Goal: Information Seeking & Learning: Learn about a topic

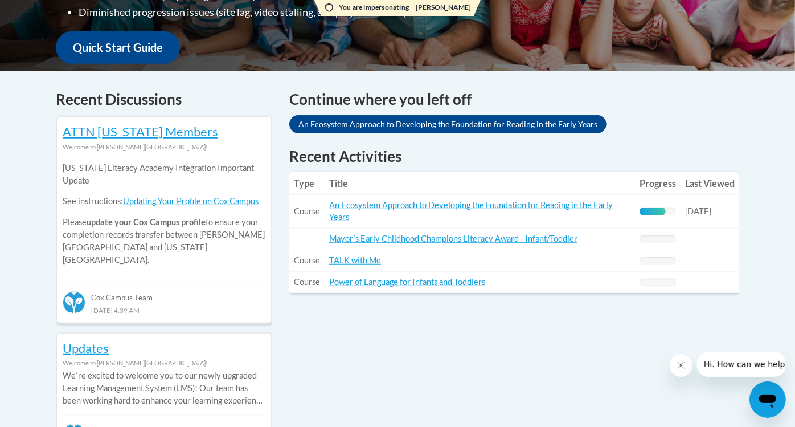
scroll to position [420, 0]
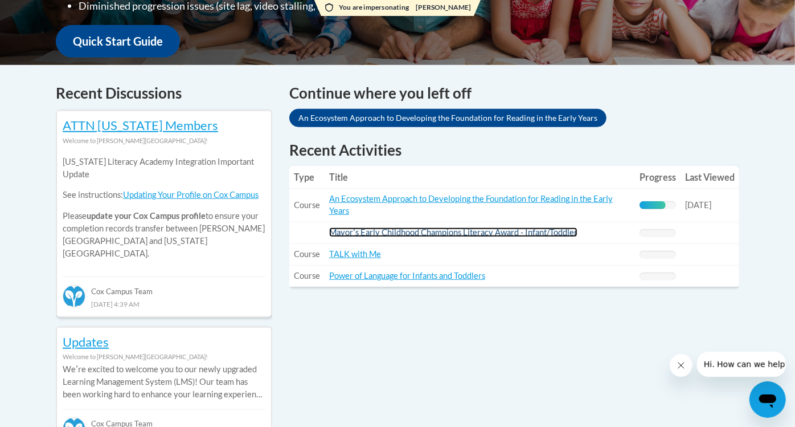
click at [471, 232] on link "Mayorʹs Early Childhood Champions Literacy Award - Infant/Toddler" at bounding box center [453, 232] width 248 height 10
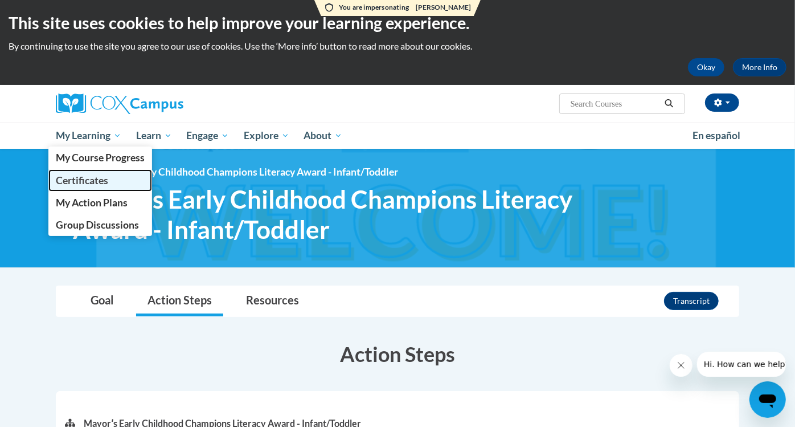
click at [95, 181] on span "Certificates" at bounding box center [82, 180] width 52 height 12
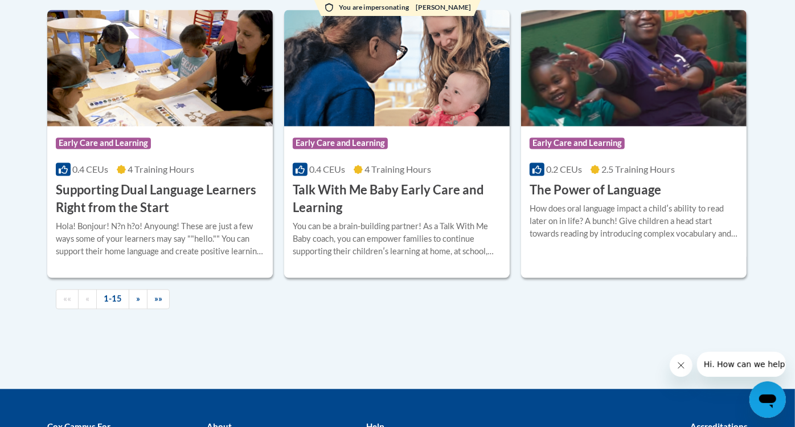
scroll to position [1527, 0]
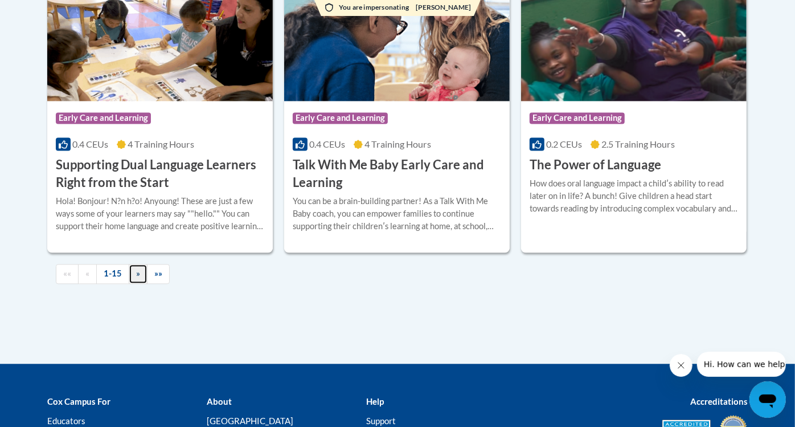
click at [136, 275] on span "»" at bounding box center [138, 273] width 4 height 10
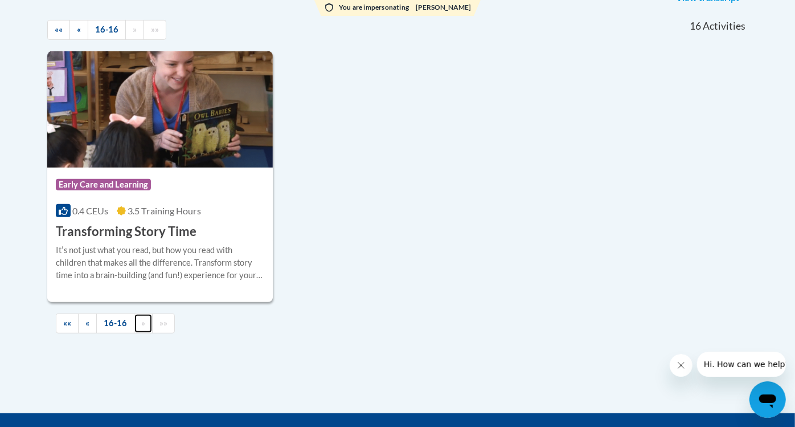
scroll to position [322, 0]
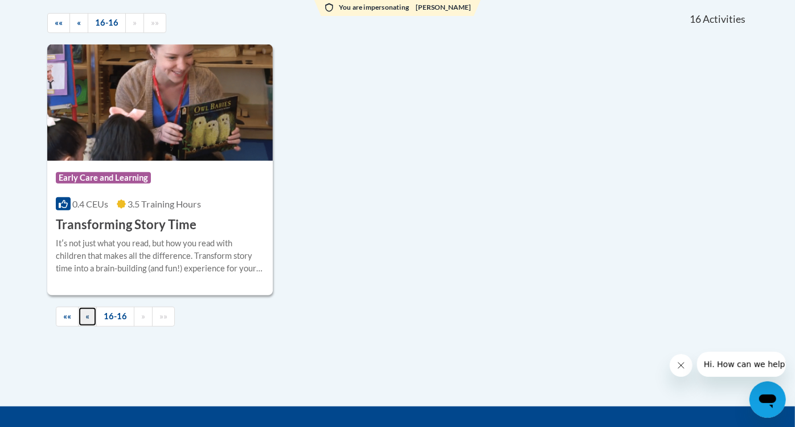
click at [83, 308] on link "«" at bounding box center [87, 316] width 19 height 20
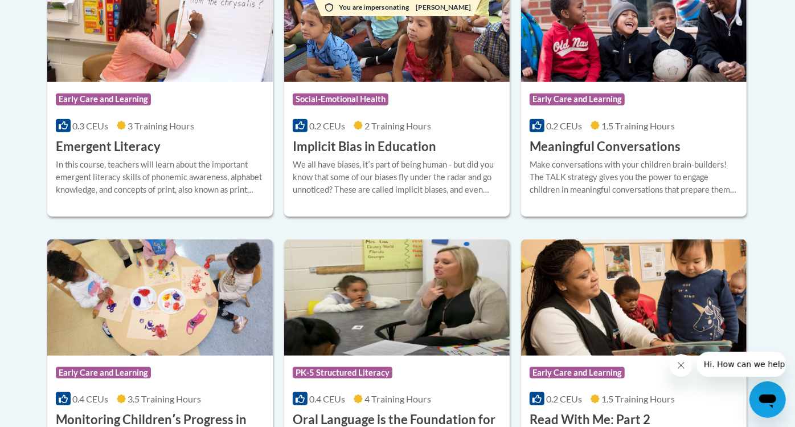
scroll to position [0, 0]
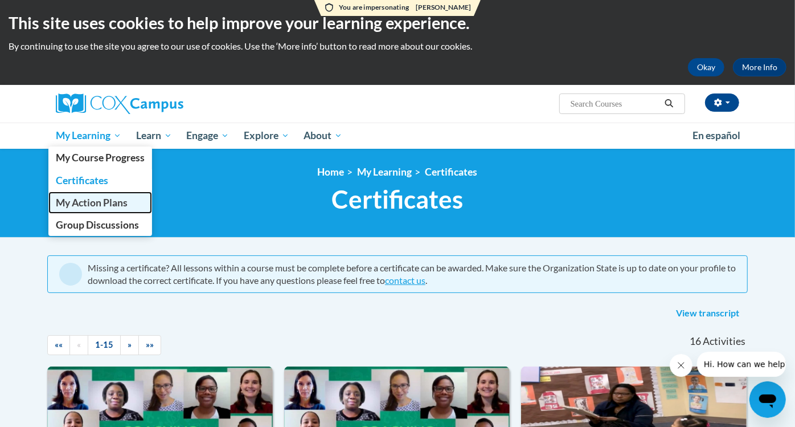
click at [107, 197] on span "My Action Plans" at bounding box center [92, 203] width 72 height 12
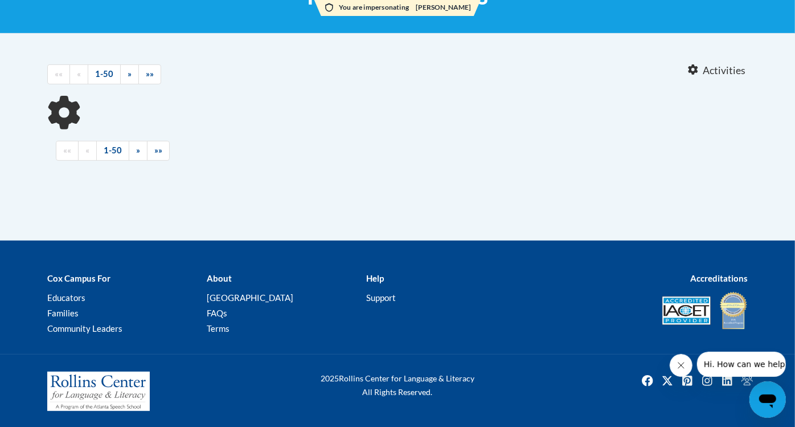
scroll to position [204, 0]
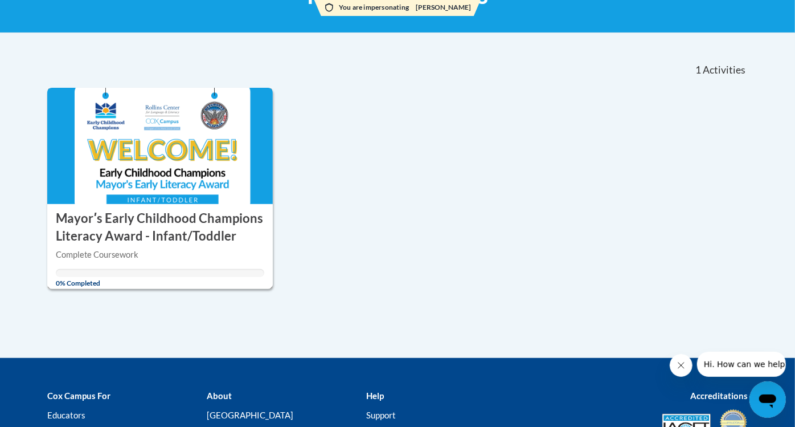
click at [233, 244] on h3 "Mayorʹs Early Childhood Champions Literacy Award - Infant/Toddler" at bounding box center [160, 227] width 208 height 35
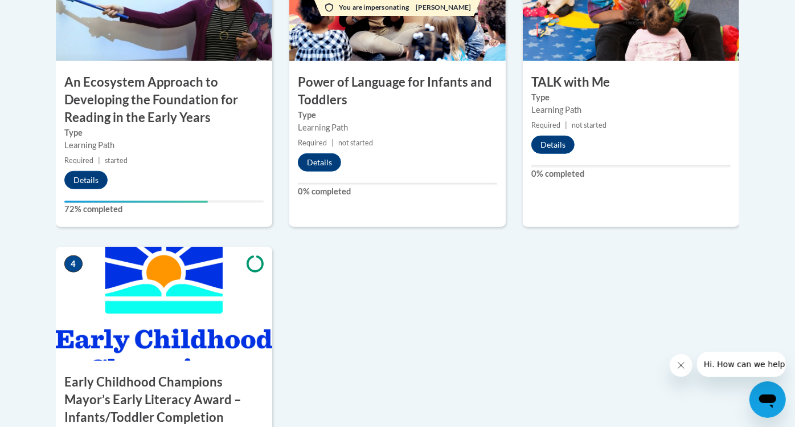
scroll to position [536, 0]
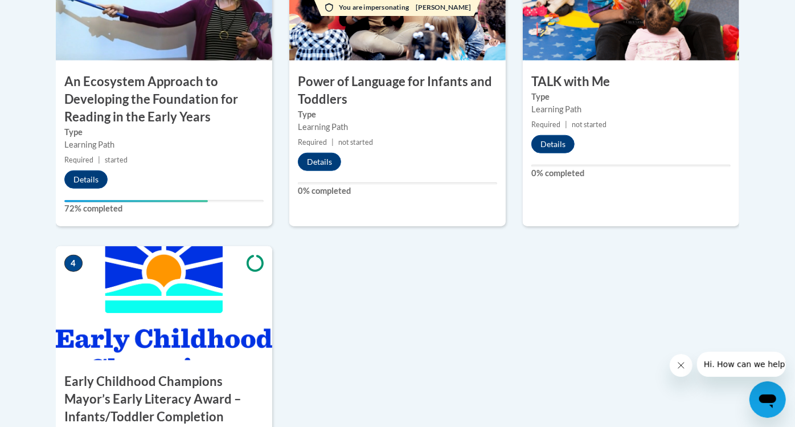
click at [762, 392] on icon "Open messaging window" at bounding box center [767, 398] width 21 height 21
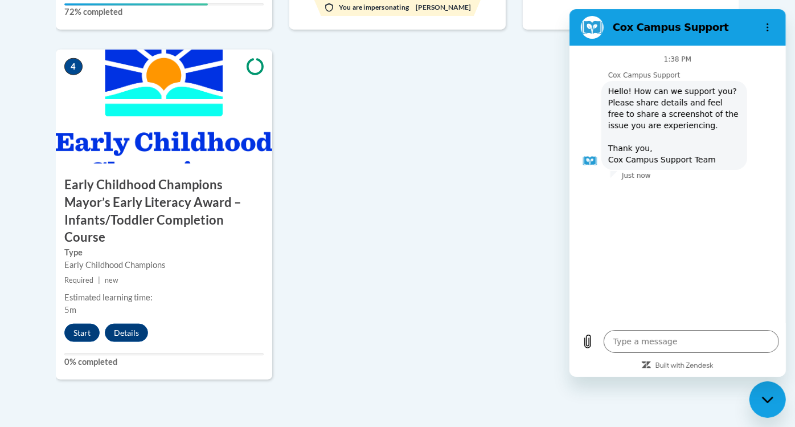
scroll to position [957, 0]
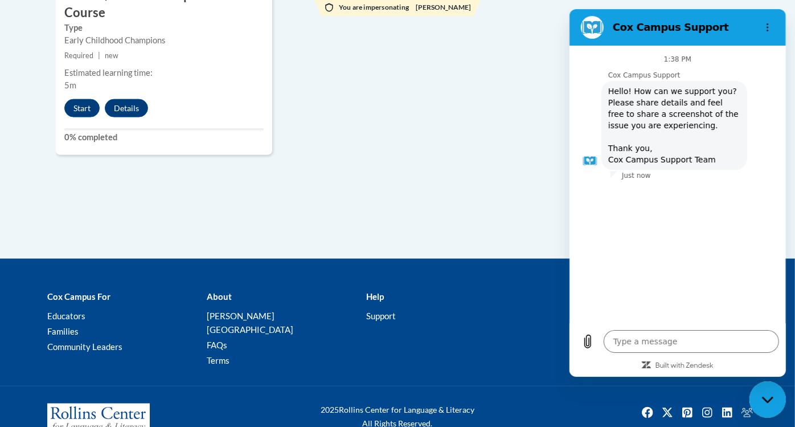
click at [762, 394] on div "Close messaging window" at bounding box center [767, 399] width 34 height 34
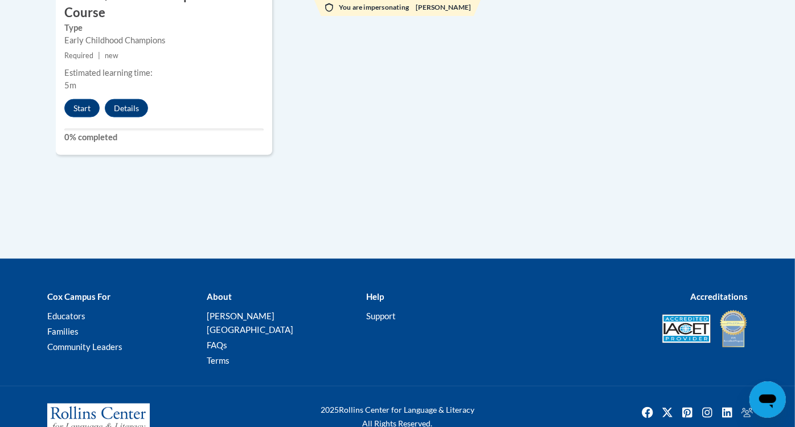
click at [770, 404] on icon "Open messaging window" at bounding box center [767, 401] width 17 height 14
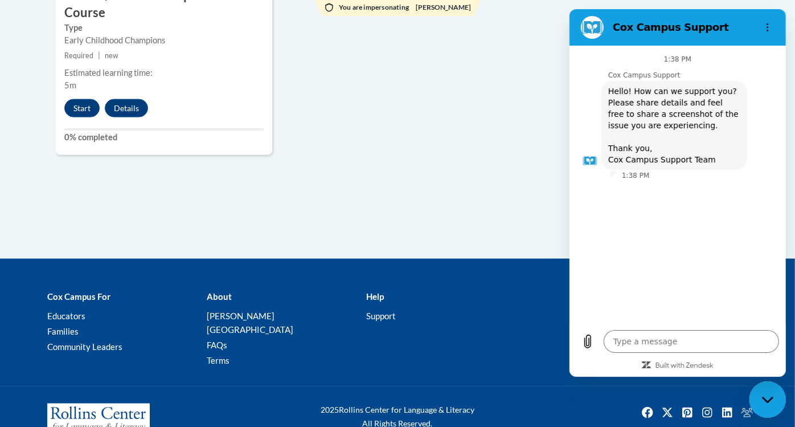
click at [767, 410] on div "Close messaging window" at bounding box center [767, 399] width 34 height 34
type textarea "x"
